Goal: Find contact information: Find contact information

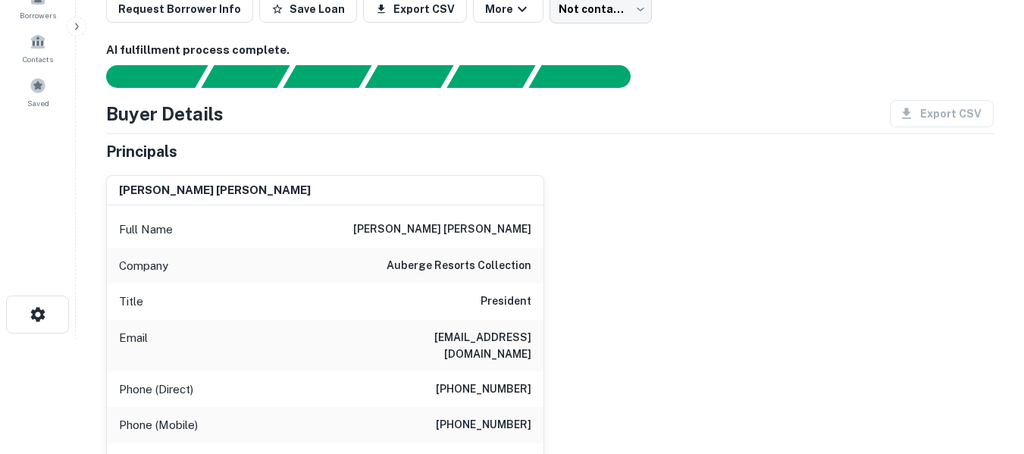
scroll to position [127, 0]
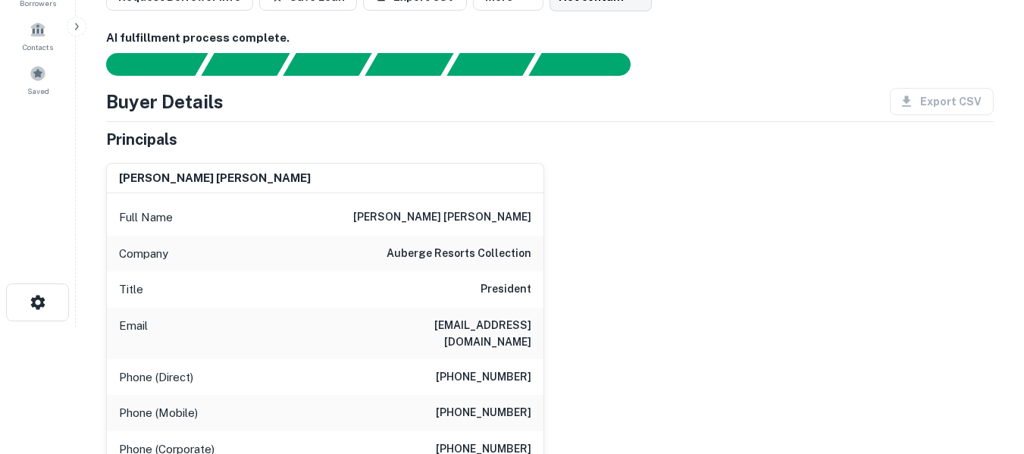
drag, startPoint x: 366, startPoint y: 324, endPoint x: 527, endPoint y: 320, distance: 160.7
click at [527, 319] on div "Email heccles@goldenerhirschinn.com" at bounding box center [325, 334] width 436 height 52
copy h6 "heccles@goldenerhirschinn.com"
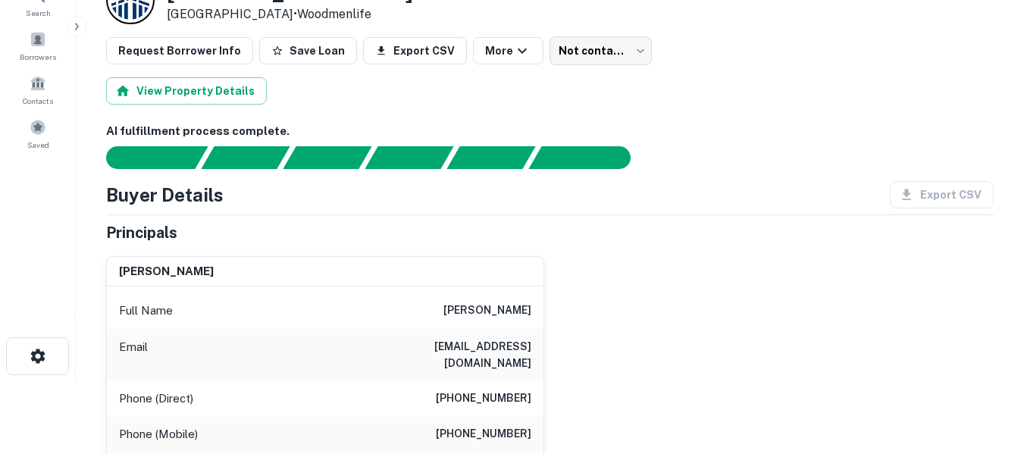
scroll to position [76, 0]
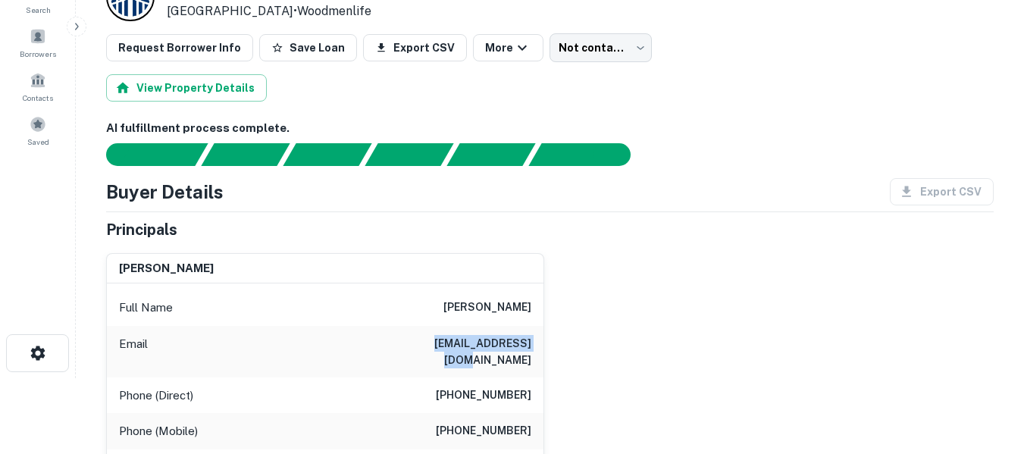
drag, startPoint x: 415, startPoint y: 346, endPoint x: 550, endPoint y: 346, distance: 134.9
click at [550, 346] on div "stephen farrow Full Name stephen farrow Email mpdfarrow@gmail.com Phone (Direct…" at bounding box center [543, 404] width 899 height 327
copy h6 "mpdfarrow@gmail.com"
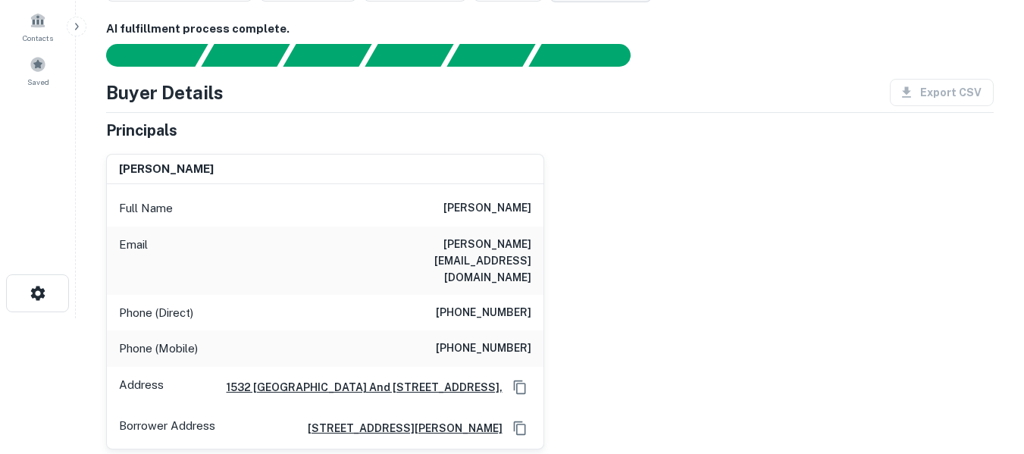
scroll to position [152, 0]
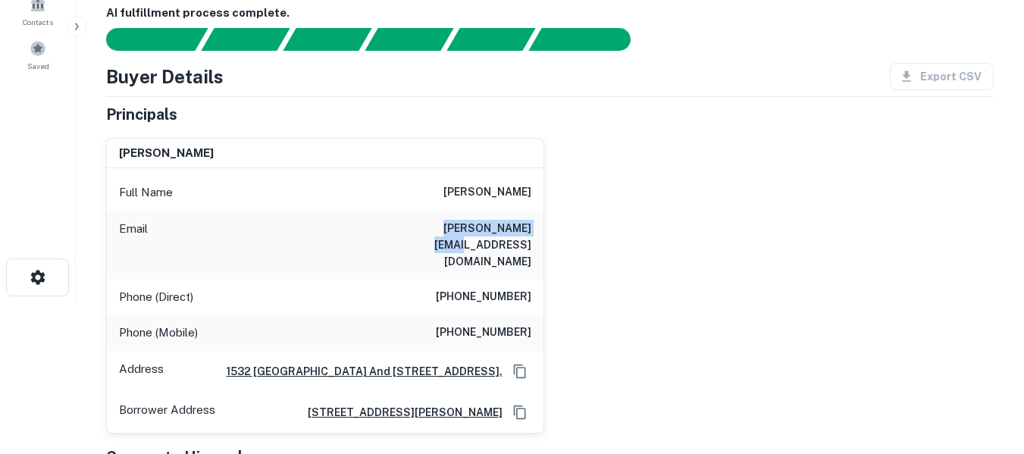
drag, startPoint x: 432, startPoint y: 226, endPoint x: 530, endPoint y: 233, distance: 98.0
click at [530, 233] on div "Email [PERSON_NAME][EMAIL_ADDRESS][DOMAIN_NAME]" at bounding box center [325, 245] width 436 height 68
copy h6 "[PERSON_NAME][EMAIL_ADDRESS][DOMAIN_NAME]"
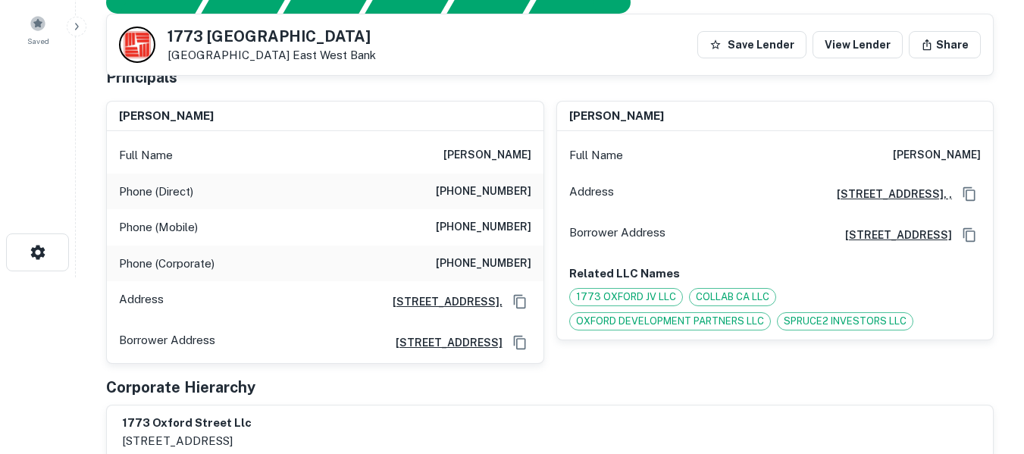
scroll to position [152, 0]
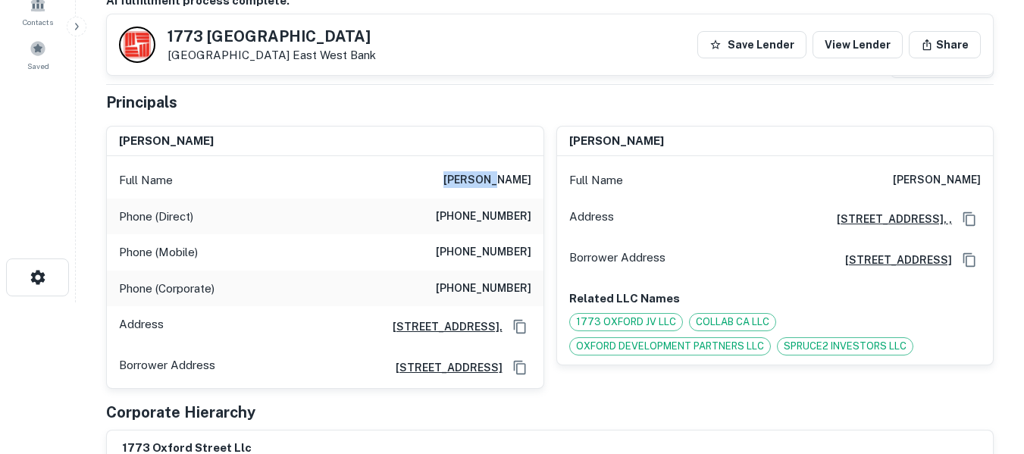
drag, startPoint x: 482, startPoint y: 179, endPoint x: 529, endPoint y: 183, distance: 47.1
click at [529, 183] on div "Full Name qin wang" at bounding box center [325, 180] width 436 height 36
copy h6 "qin wang"
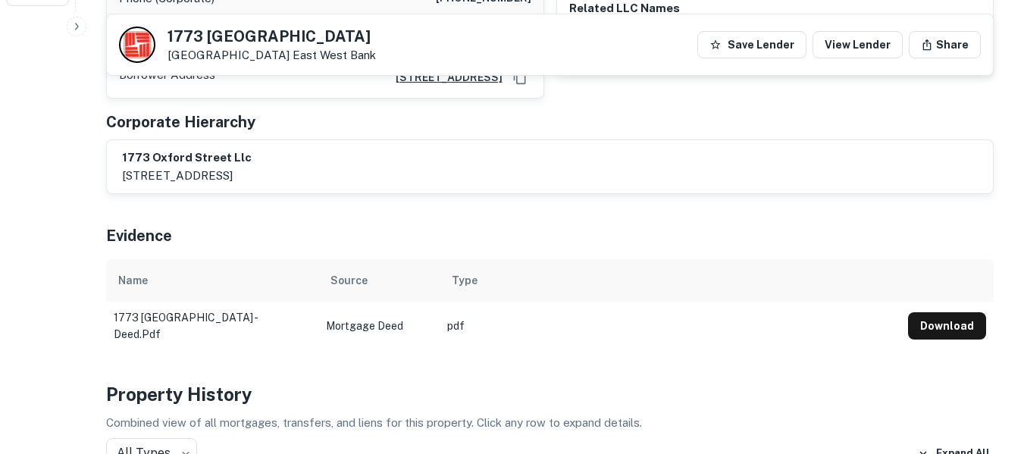
scroll to position [430, 0]
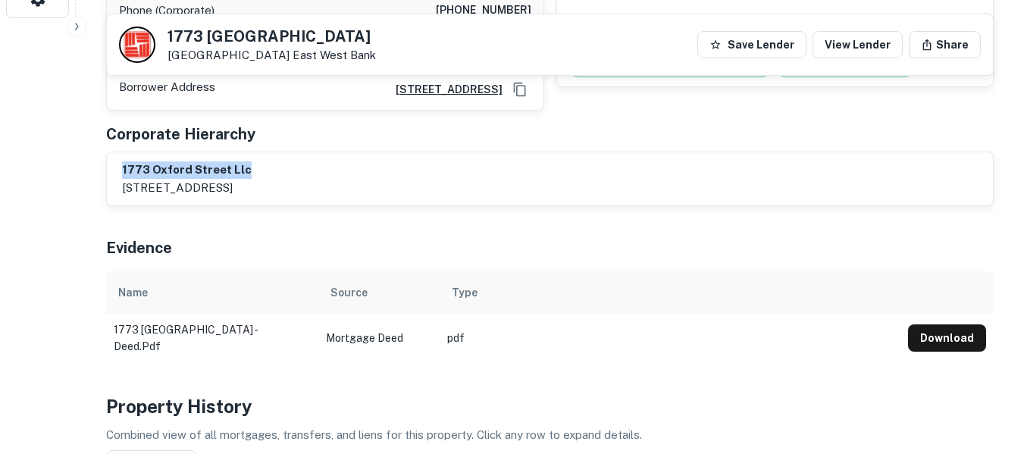
drag, startPoint x: 123, startPoint y: 166, endPoint x: 244, endPoint y: 164, distance: 121.3
click at [244, 164] on h6 "1773 oxford street llc" at bounding box center [187, 169] width 130 height 17
copy h6 "1773 oxford street llc"
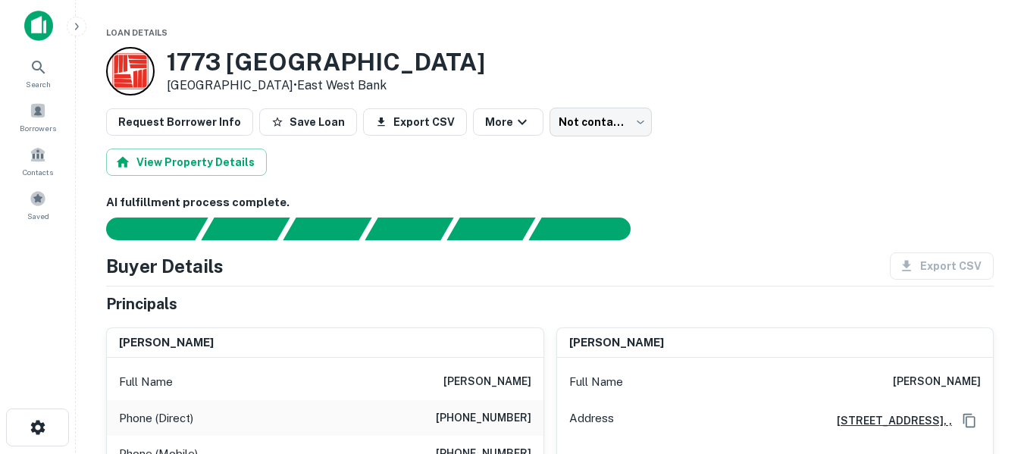
scroll to position [0, 0]
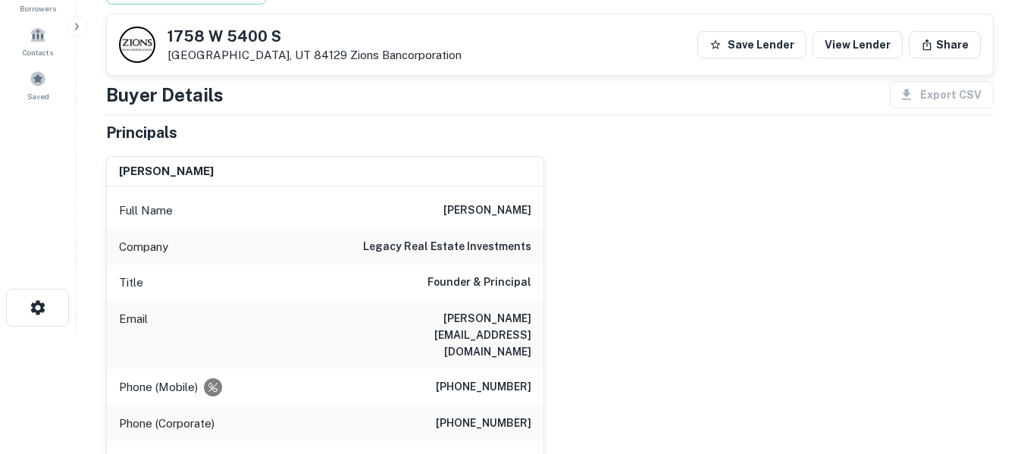
scroll to position [101, 0]
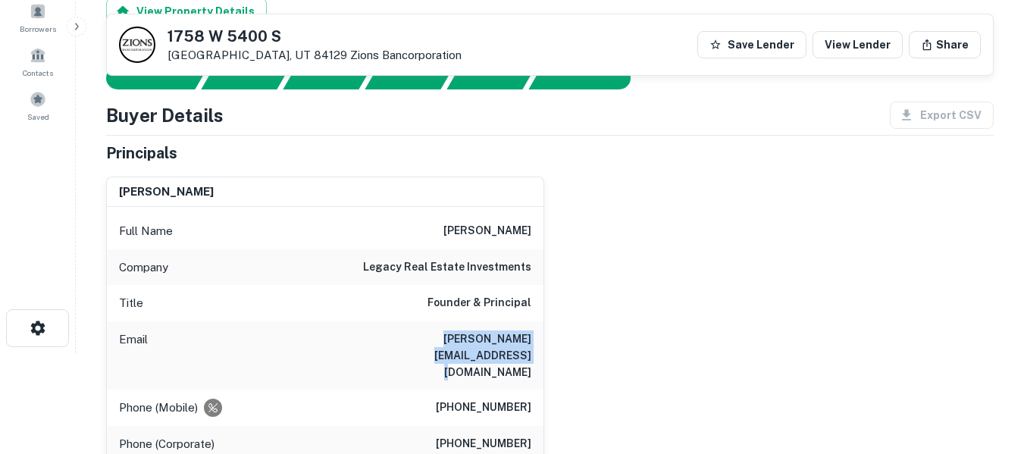
drag, startPoint x: 368, startPoint y: 342, endPoint x: 533, endPoint y: 346, distance: 165.2
click at [533, 346] on div "Email david@legacyreinvestments.com" at bounding box center [325, 355] width 436 height 68
copy h6 "david@legacyreinvestments.com"
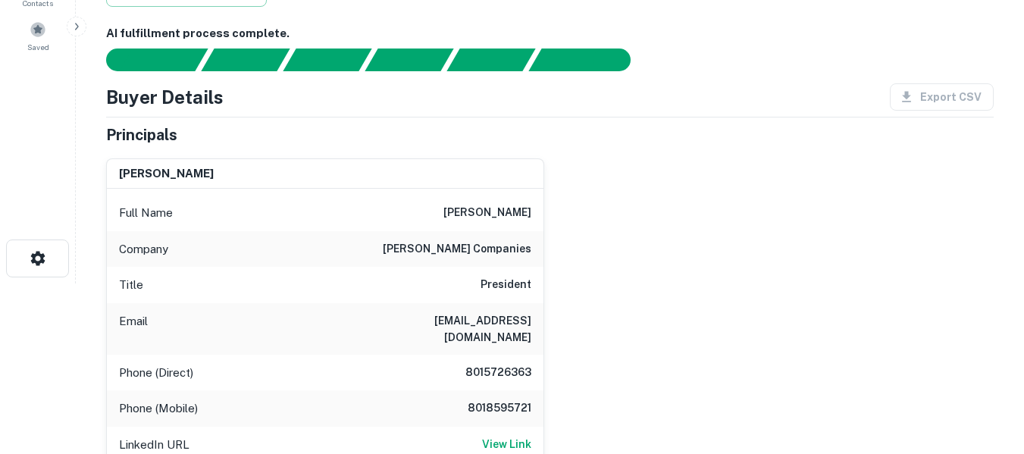
scroll to position [177, 0]
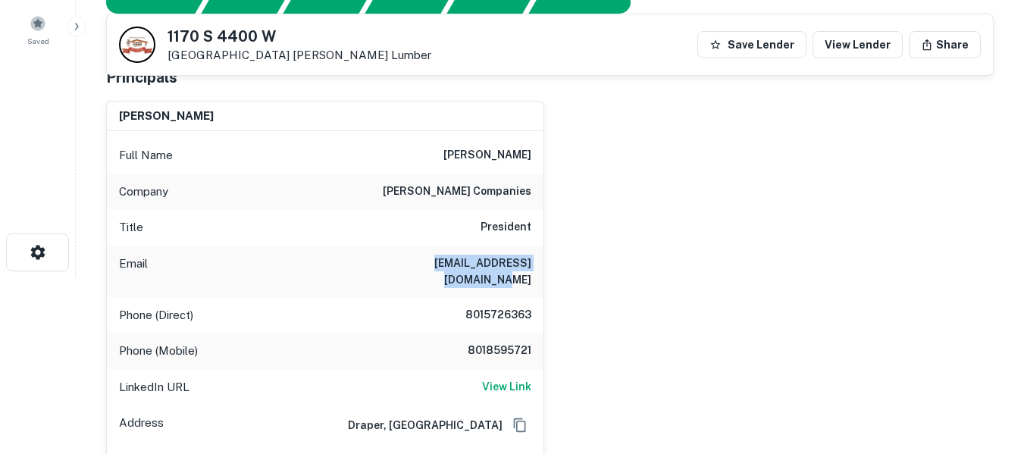
drag, startPoint x: 391, startPoint y: 263, endPoint x: 519, endPoint y: 262, distance: 128.1
click at [542, 271] on div "Email rholliday@sawgrassink.com" at bounding box center [325, 271] width 436 height 52
copy h6 "rholliday@sawgrassink.com"
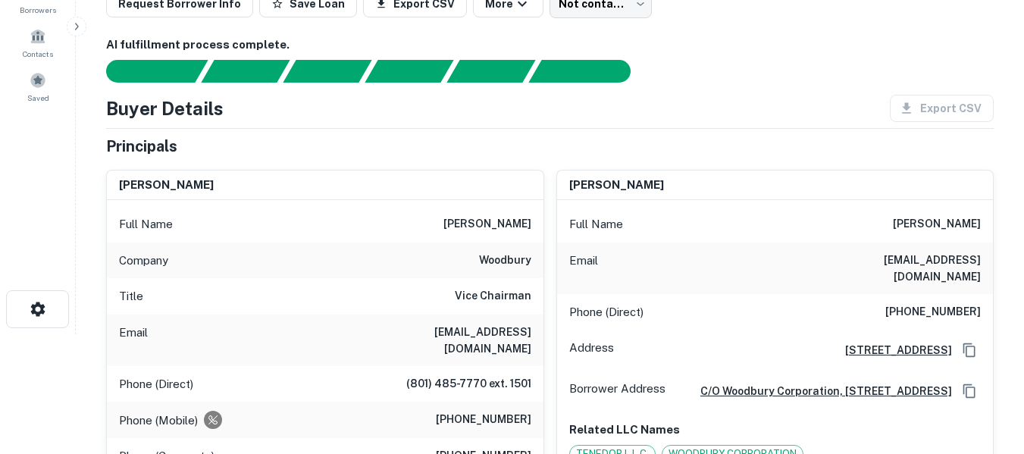
scroll to position [127, 0]
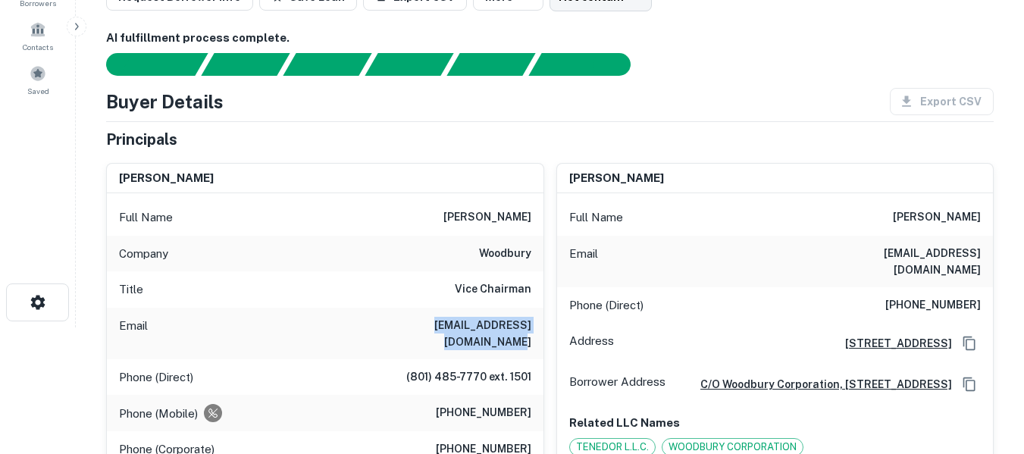
drag, startPoint x: 365, startPoint y: 327, endPoint x: 528, endPoint y: 323, distance: 163.0
click at [528, 323] on h6 "o_woodbury@woodburycorp.com" at bounding box center [440, 333] width 182 height 33
copy h6 "o_woodbury@woodburycorp.com"
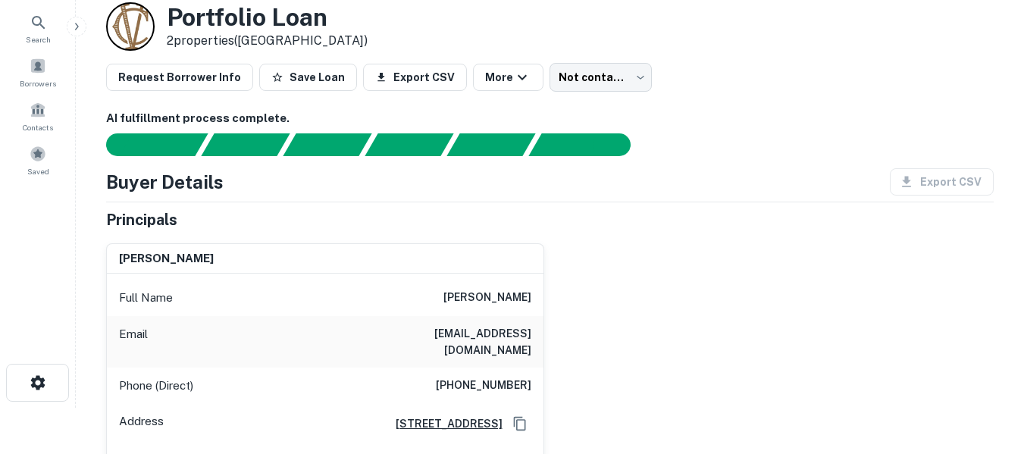
scroll to position [51, 0]
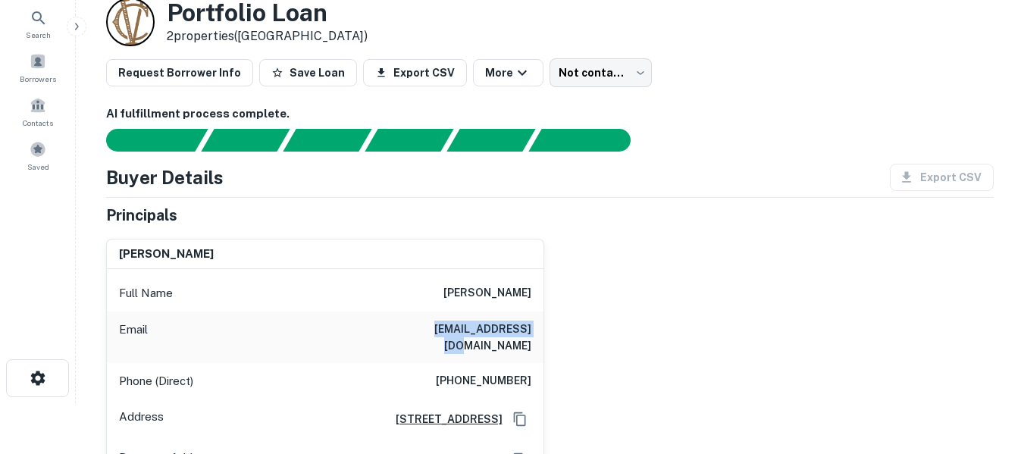
drag, startPoint x: 424, startPoint y: 332, endPoint x: 527, endPoint y: 333, distance: 103.1
click at [527, 333] on div "Email mseeholzer@aol.com" at bounding box center [325, 337] width 436 height 52
copy h6 "mseeholzer@aol.com"
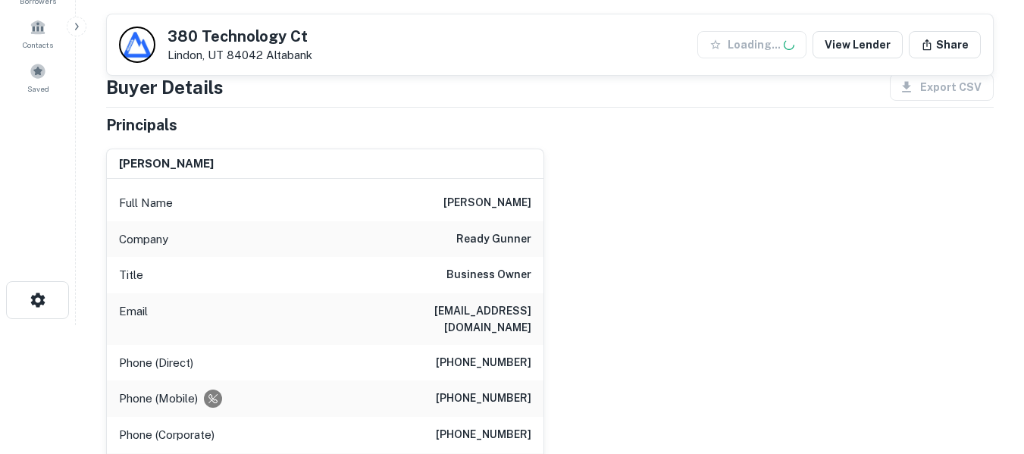
scroll to position [177, 0]
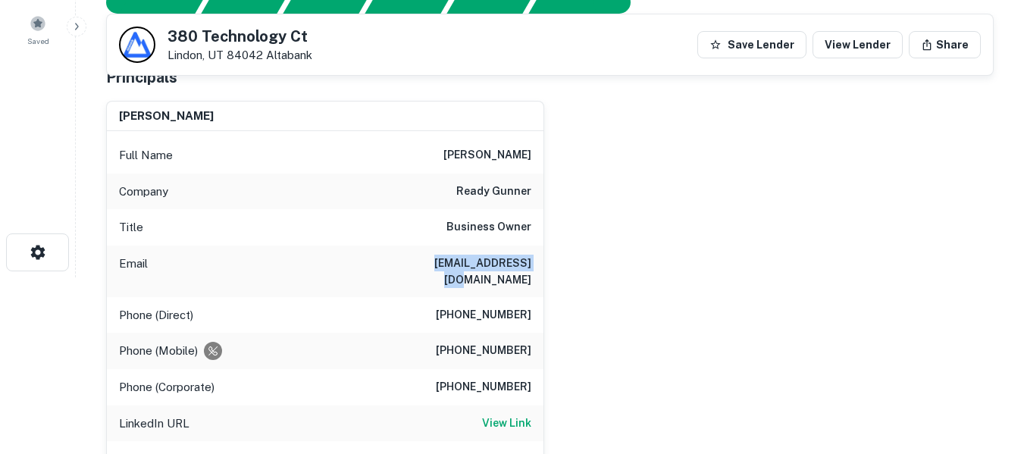
drag, startPoint x: 419, startPoint y: 265, endPoint x: 542, endPoint y: 263, distance: 122.8
click at [542, 263] on div "Email rp@readygunner.com" at bounding box center [325, 271] width 436 height 52
copy h6 "rp@readygunner.com"
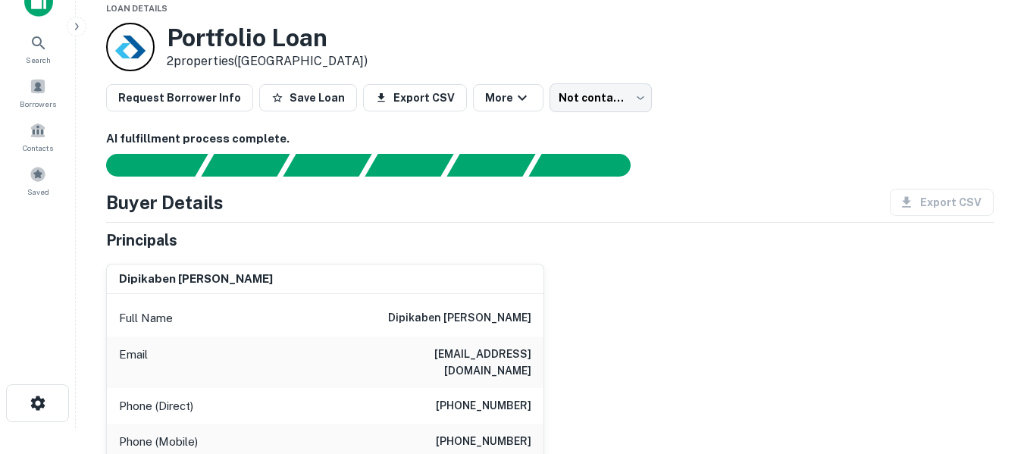
scroll to position [51, 0]
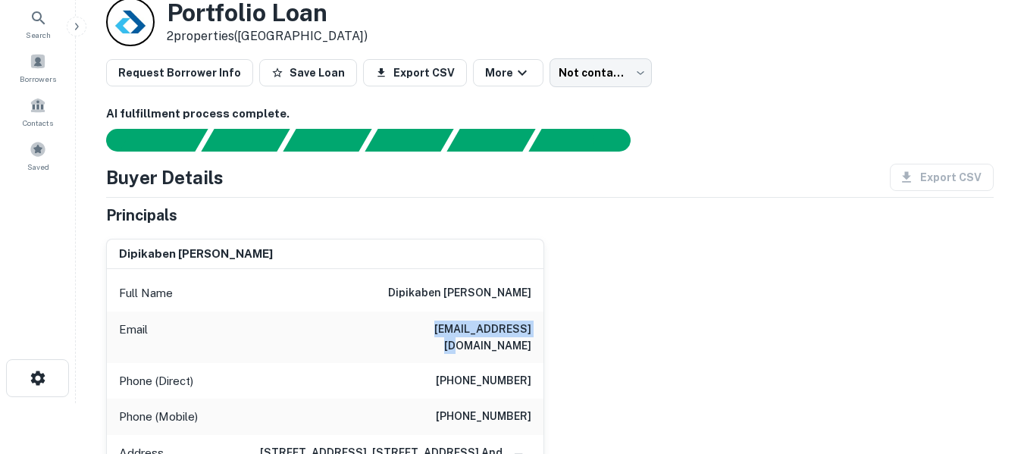
drag, startPoint x: 427, startPoint y: 327, endPoint x: 534, endPoint y: 337, distance: 108.1
click at [534, 337] on div "Email 1drdipu@gmail.com" at bounding box center [325, 337] width 436 height 52
copy h6 "1drdipu@gmail.com"
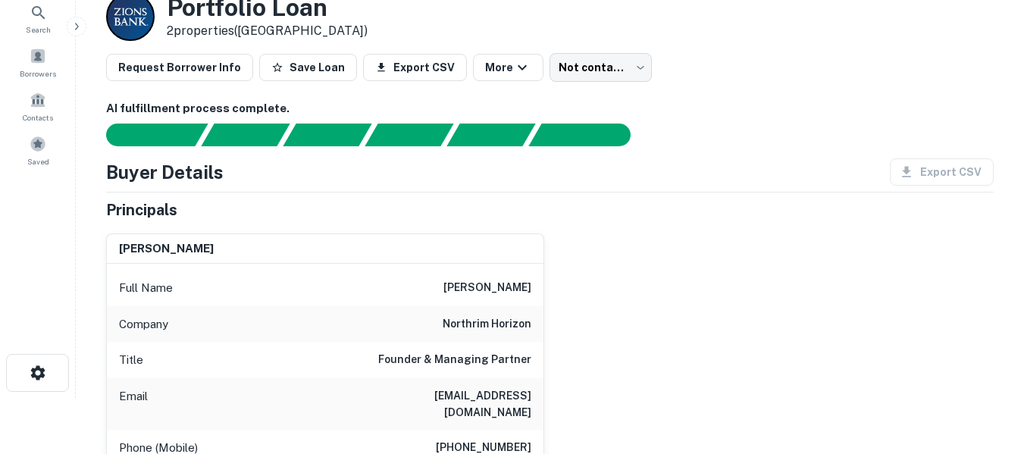
scroll to position [101, 0]
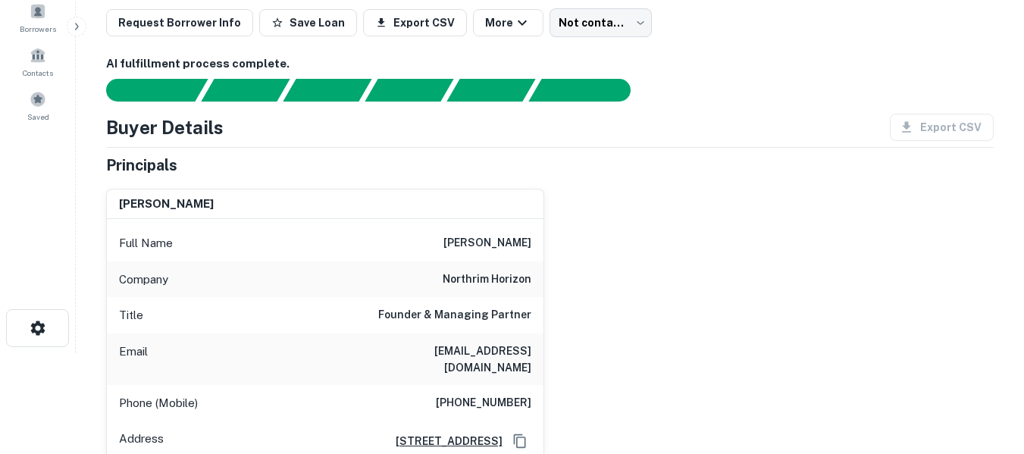
drag, startPoint x: 358, startPoint y: 353, endPoint x: 527, endPoint y: 369, distance: 169.7
click at [527, 369] on h6 "[EMAIL_ADDRESS][DOMAIN_NAME]" at bounding box center [440, 358] width 182 height 33
copy h6 "bgulbrandsen@northrimhorizon.com"
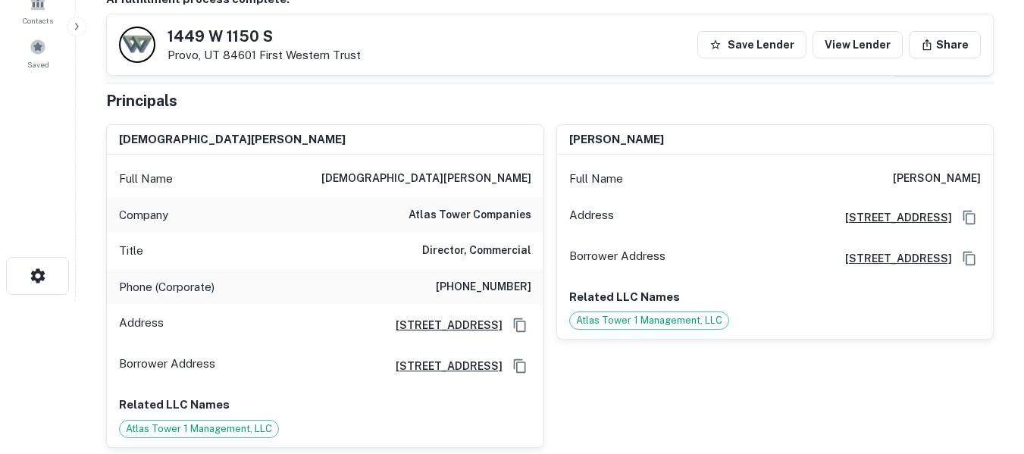
scroll to position [152, 0]
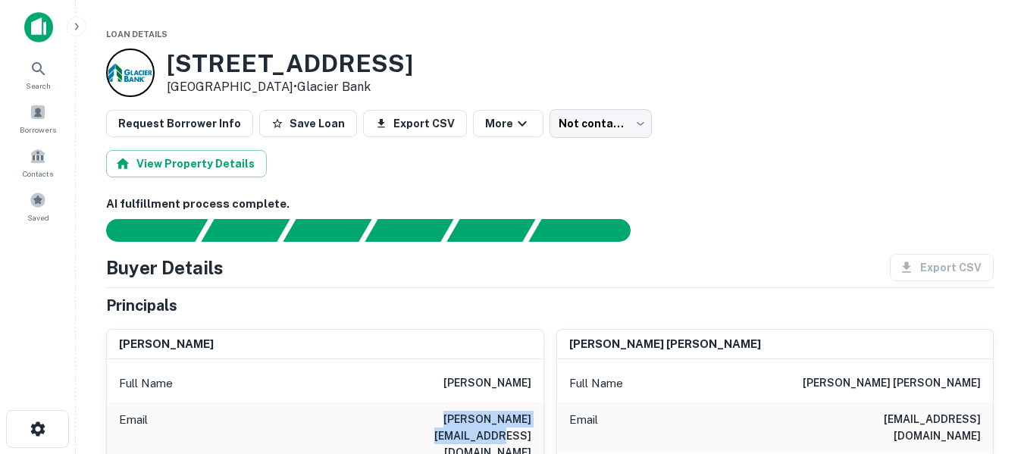
drag, startPoint x: 391, startPoint y: 414, endPoint x: 528, endPoint y: 420, distance: 137.2
click at [528, 420] on div "Email [PERSON_NAME][EMAIL_ADDRESS][DOMAIN_NAME]" at bounding box center [325, 436] width 436 height 68
copy h6 "[PERSON_NAME][EMAIL_ADDRESS][DOMAIN_NAME]"
